Goal: Information Seeking & Learning: Learn about a topic

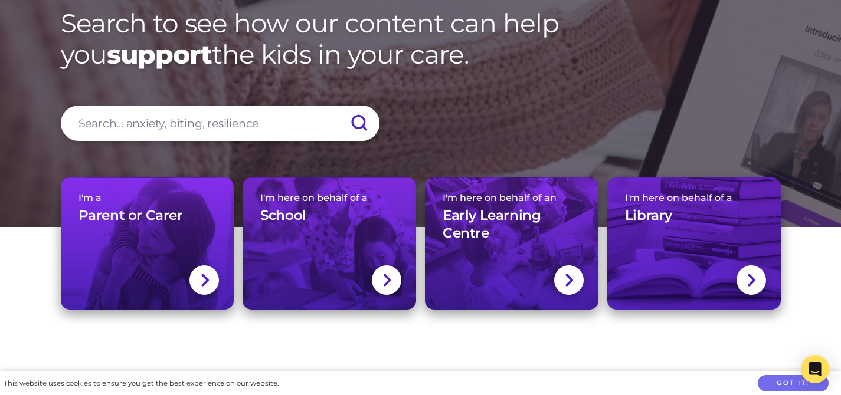
scroll to position [72, 0]
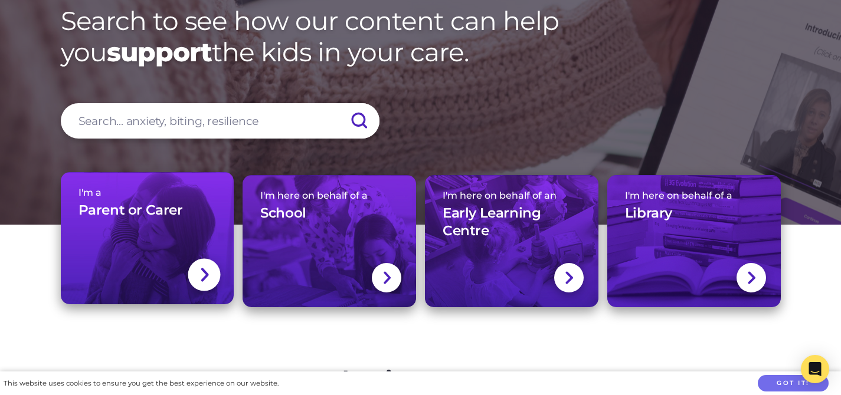
click at [205, 274] on img at bounding box center [203, 275] width 9 height 17
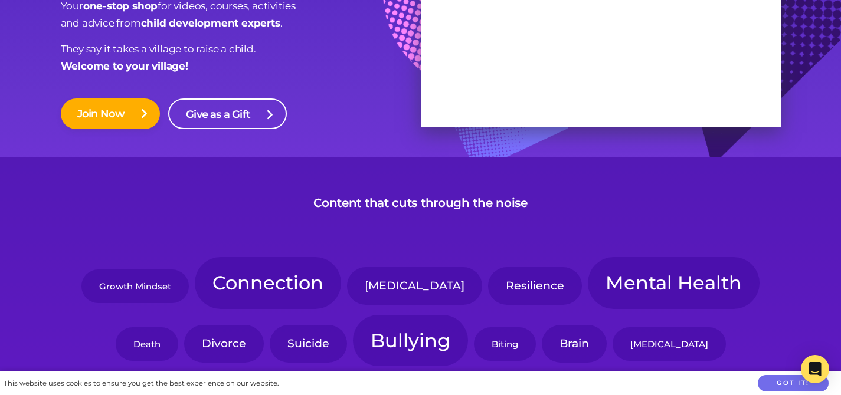
scroll to position [155, 0]
